Goal: Transaction & Acquisition: Subscribe to service/newsletter

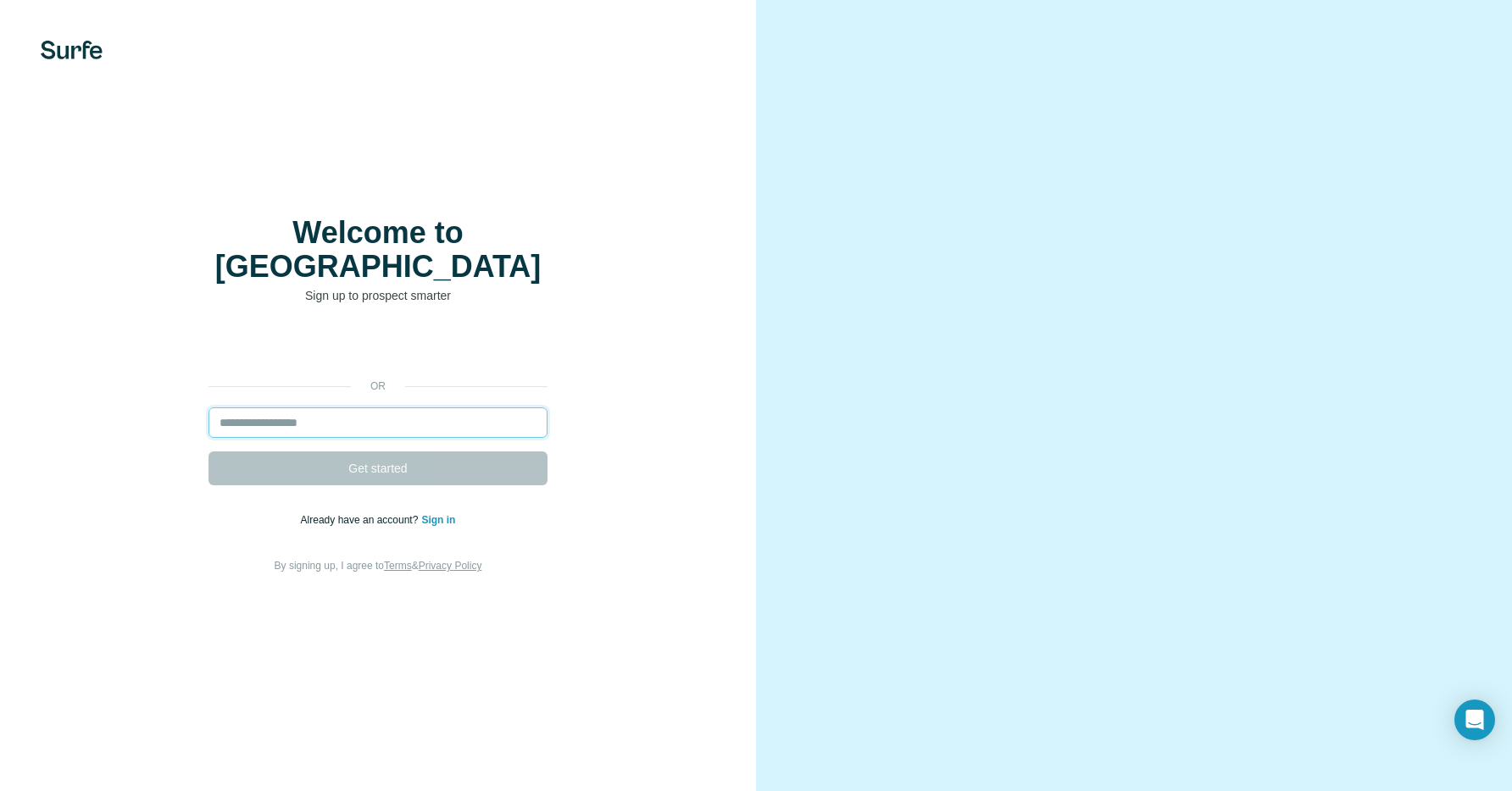
click at [316, 408] on input "email" at bounding box center [378, 423] width 339 height 30
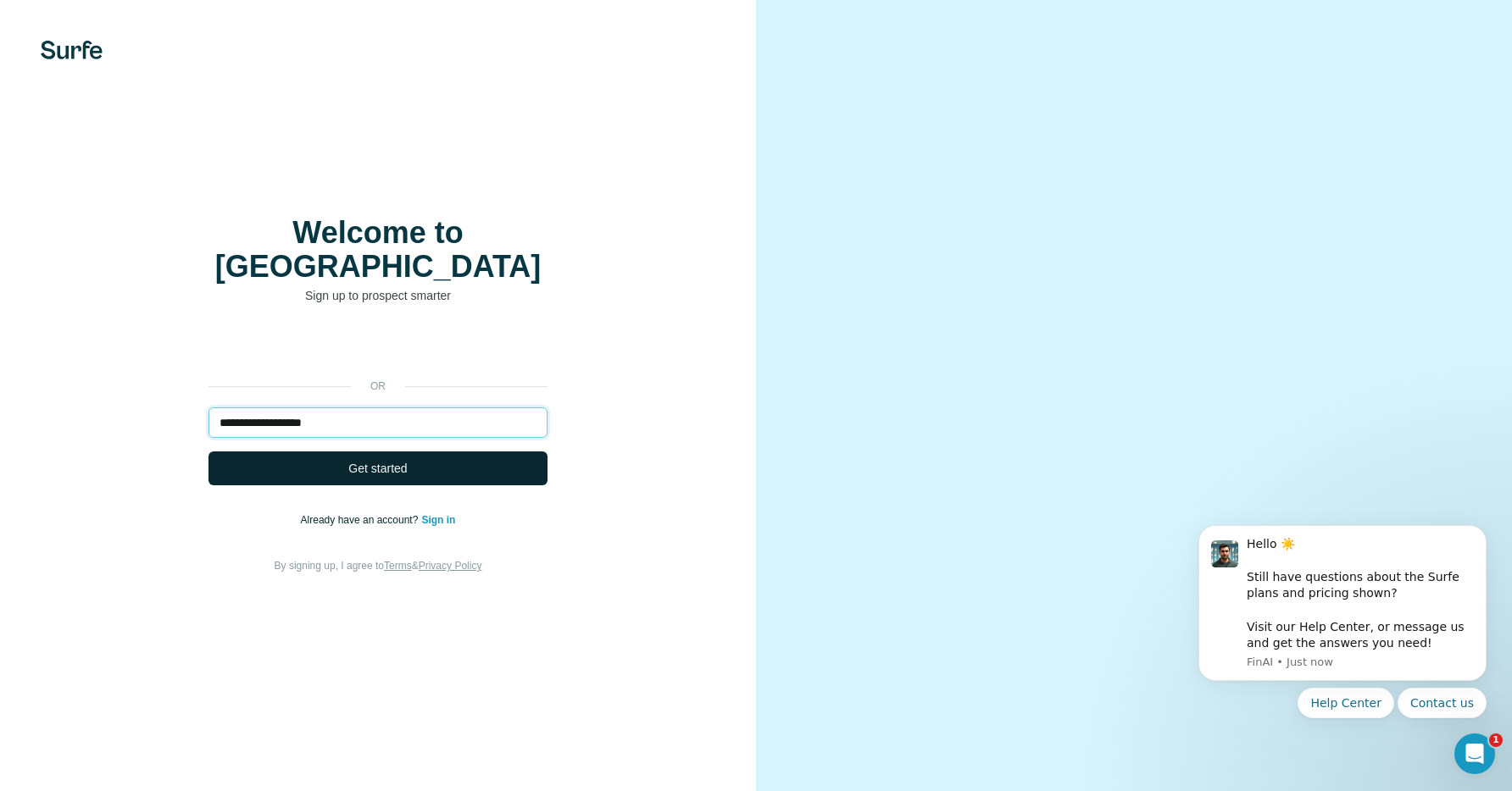
type input "**********"
click at [377, 460] on span "Get started" at bounding box center [378, 469] width 59 height 17
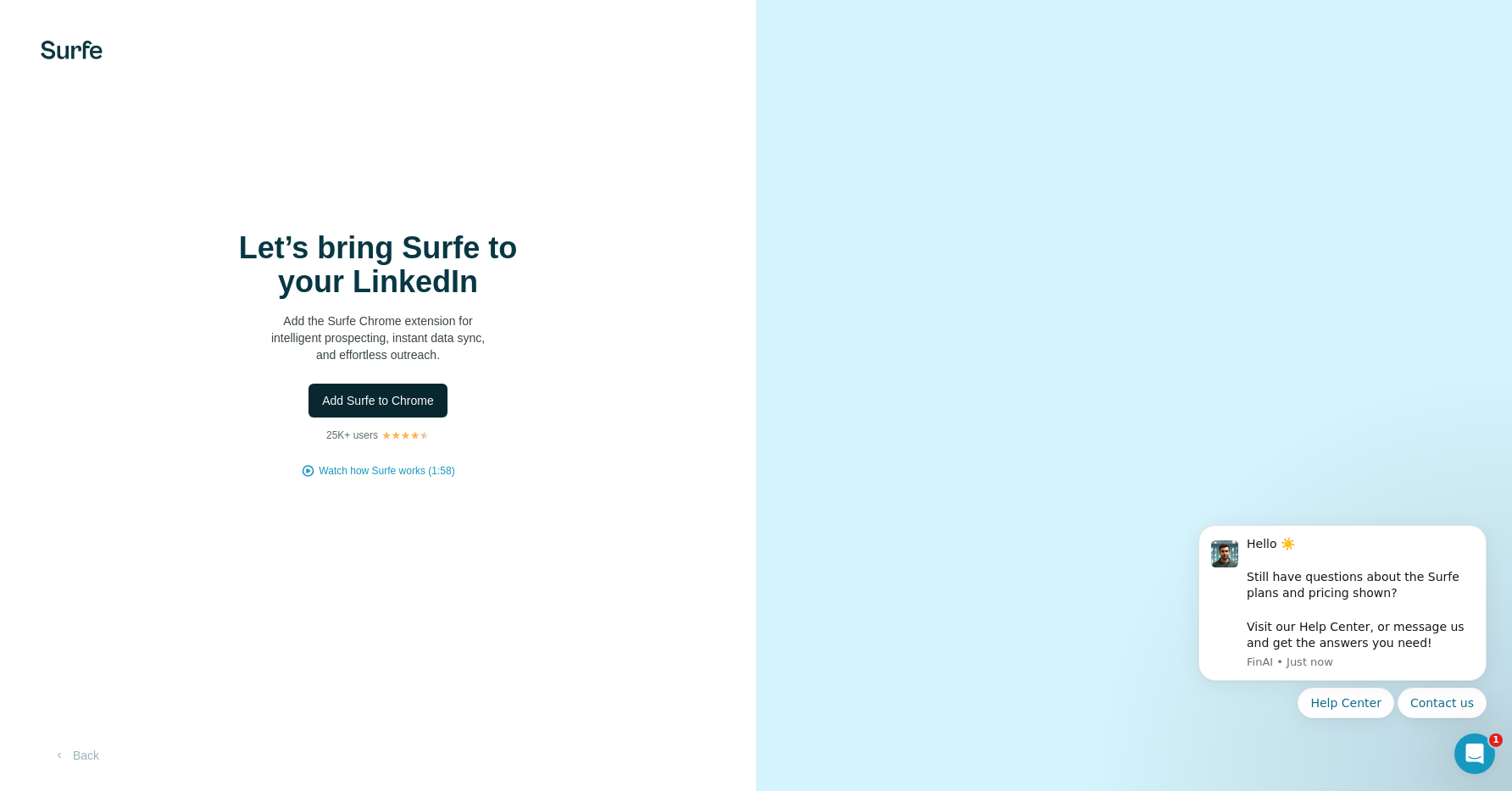
click at [378, 404] on span "Add Surfe to Chrome" at bounding box center [378, 401] width 112 height 17
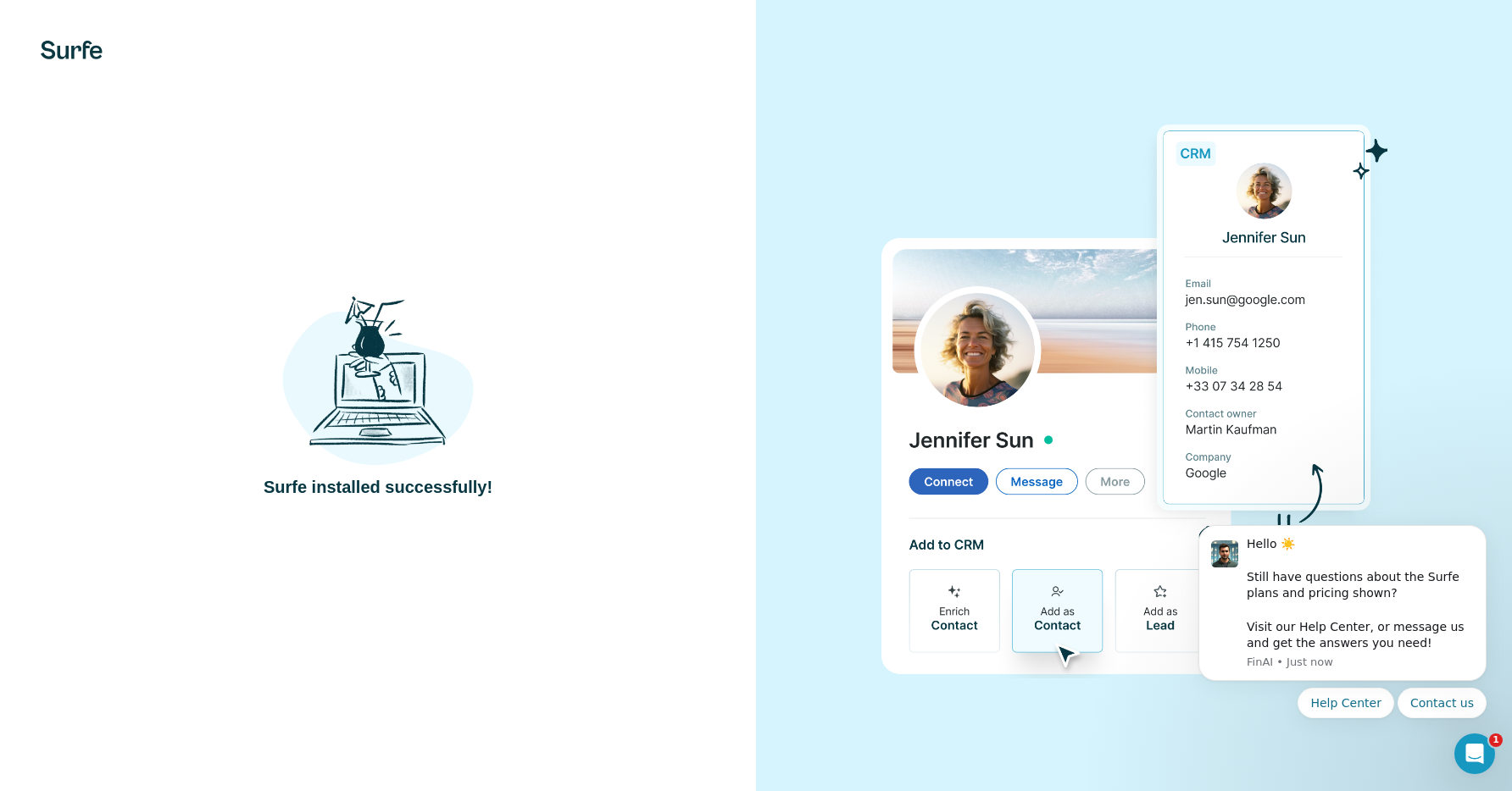
click at [655, 271] on div "Surfe installed successfully!" at bounding box center [378, 396] width 756 height 791
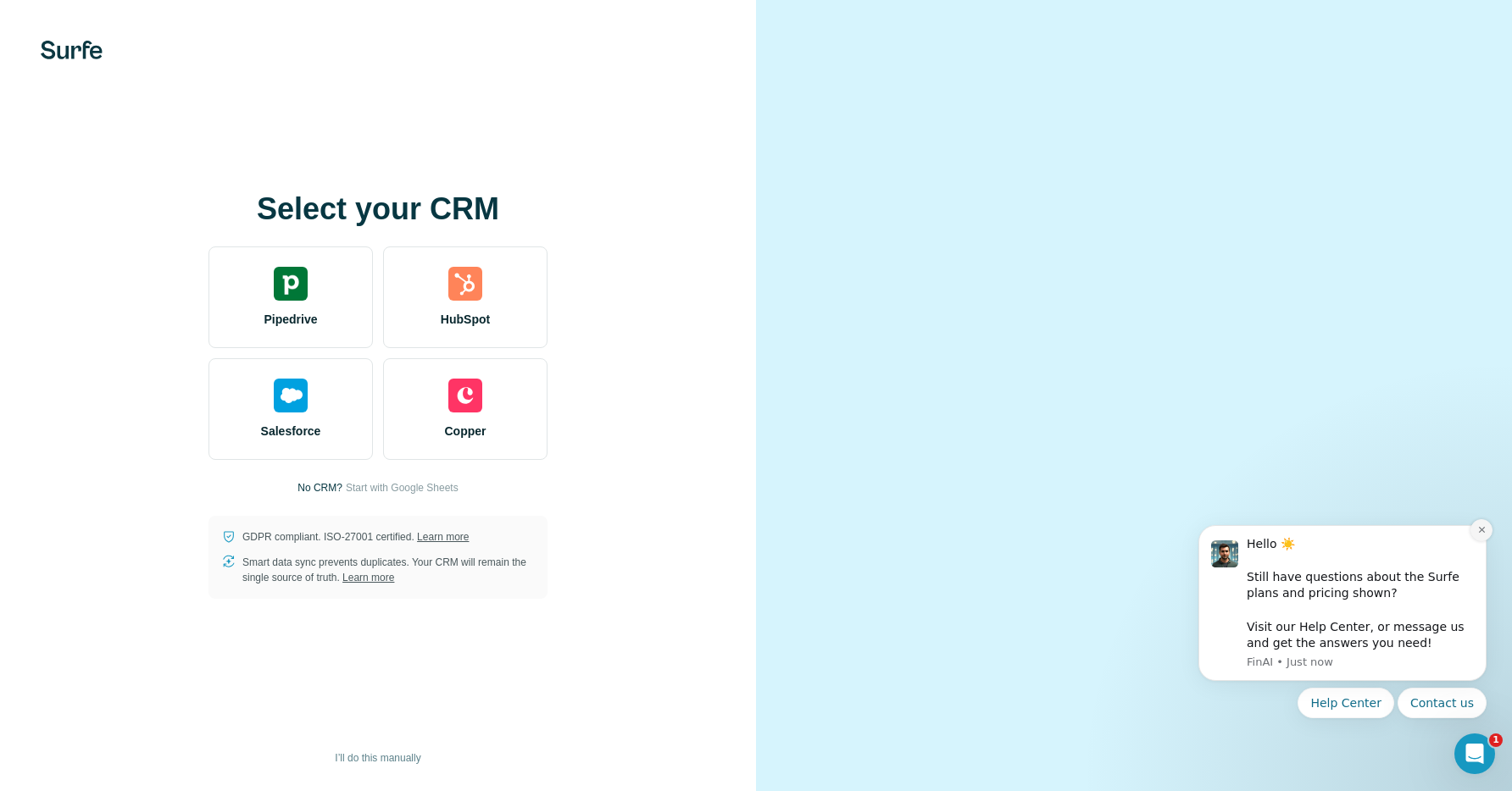
click at [1479, 530] on icon "Dismiss notification" at bounding box center [1483, 531] width 10 height 10
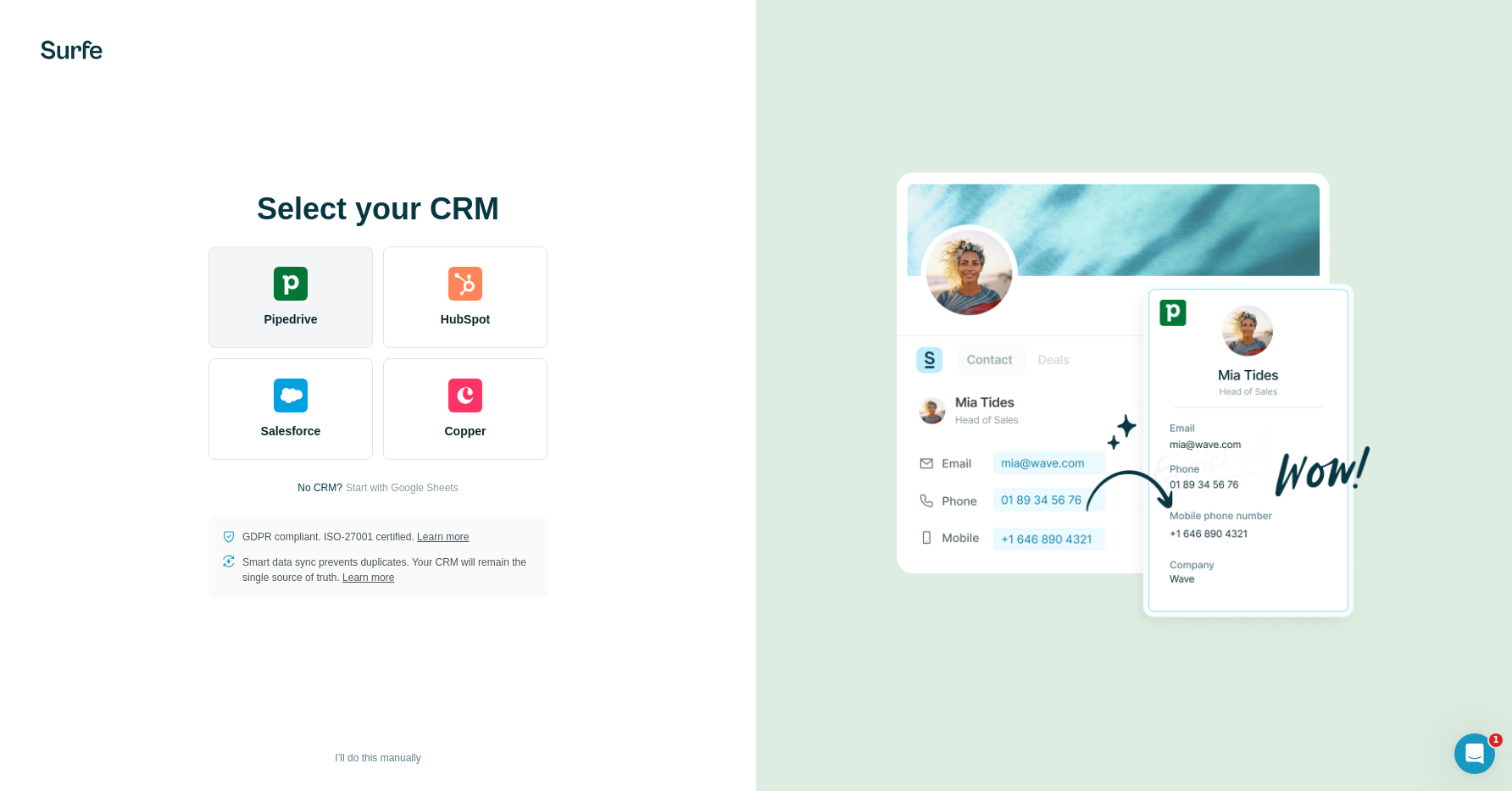
click at [296, 299] on img at bounding box center [291, 284] width 34 height 34
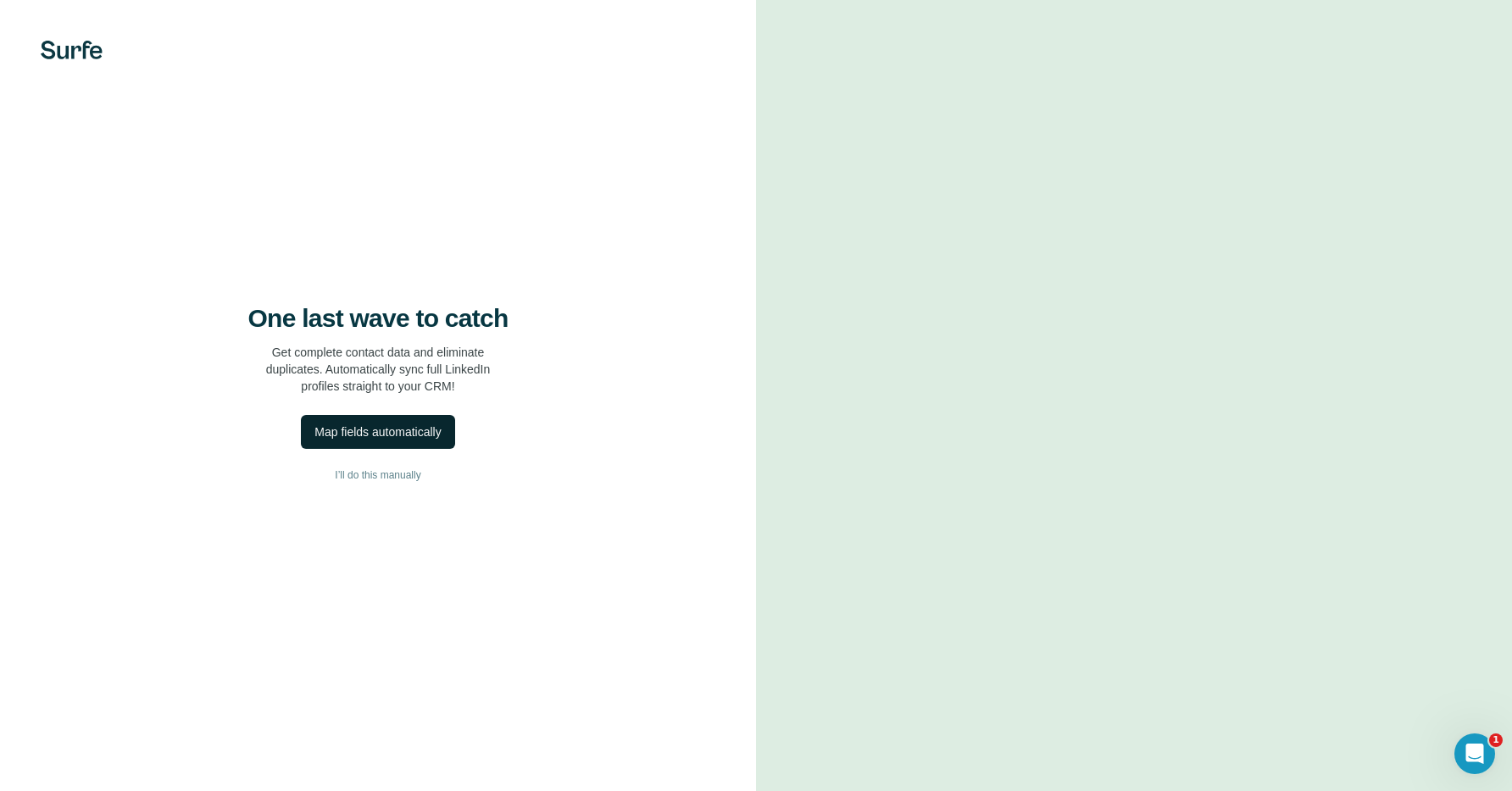
click at [347, 432] on div "Map fields automatically" at bounding box center [378, 433] width 126 height 17
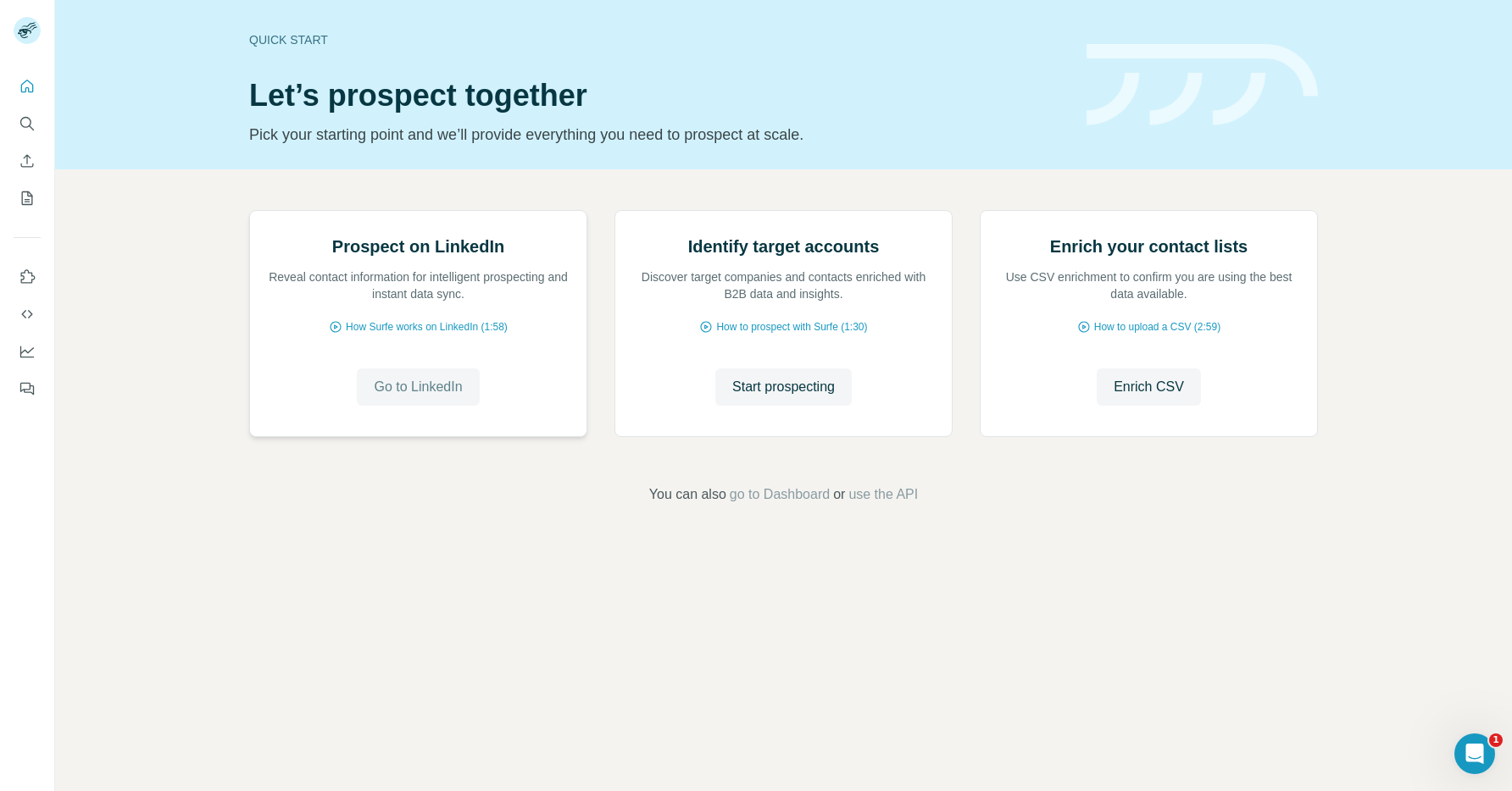
click at [419, 397] on span "Go to LinkedIn" at bounding box center [417, 387] width 88 height 20
